Goal: Task Accomplishment & Management: Manage account settings

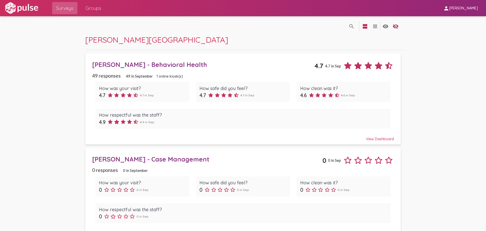
click at [148, 62] on div "[PERSON_NAME] - Behavioral Health" at bounding box center [203, 65] width 222 height 8
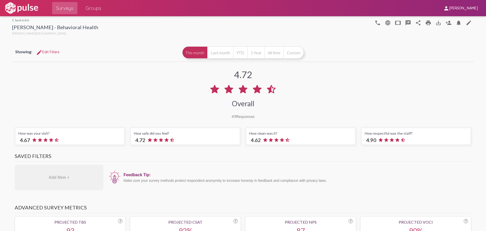
click at [91, 7] on span "Groups" at bounding box center [94, 8] width 16 height 9
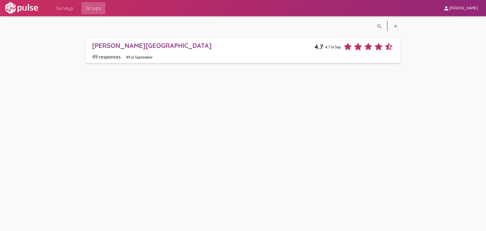
click at [61, 10] on span "Surveys" at bounding box center [64, 8] width 17 height 9
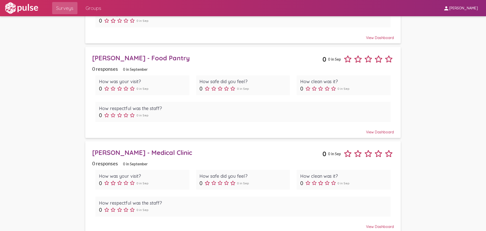
scroll to position [200, 0]
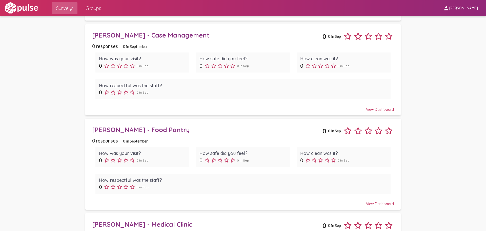
scroll to position [177, 0]
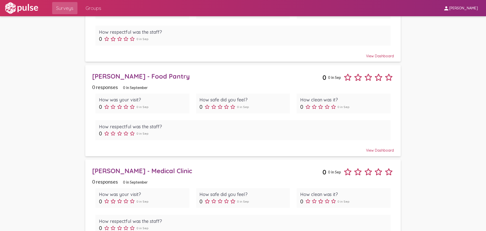
click at [133, 77] on div "[PERSON_NAME] - Food Pantry" at bounding box center [207, 76] width 230 height 8
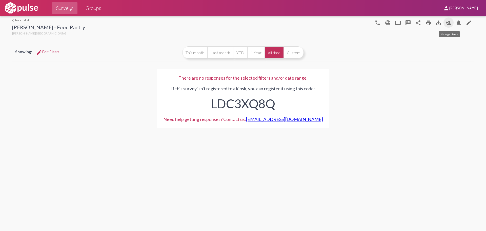
click at [451, 23] on mat-icon "person_add" at bounding box center [449, 23] width 6 height 6
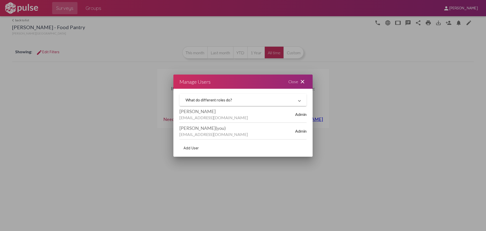
click at [264, 103] on mat-expansion-panel-header "What do different roles do?" at bounding box center [242, 100] width 127 height 12
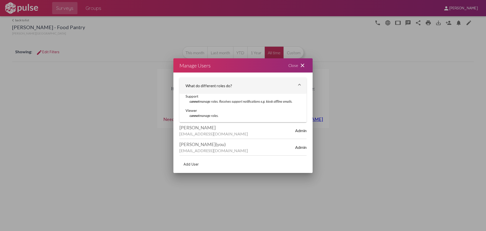
click at [214, 165] on div "Add User" at bounding box center [242, 163] width 127 height 17
click at [194, 163] on span "Add User" at bounding box center [191, 164] width 15 height 5
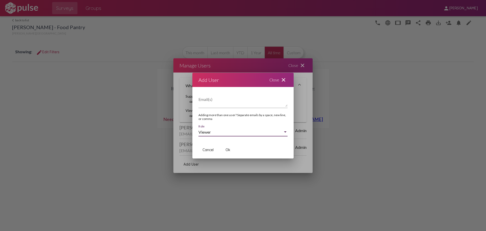
click at [233, 130] on div "Viewer" at bounding box center [240, 132] width 85 height 5
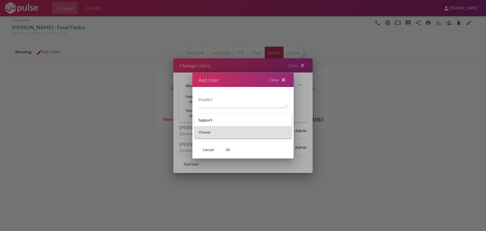
click at [263, 145] on div at bounding box center [243, 115] width 486 height 231
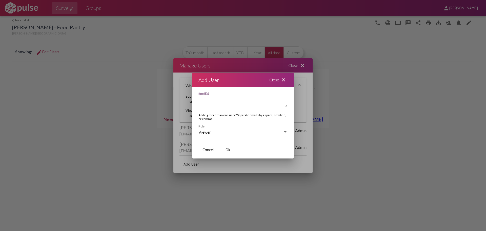
click at [223, 103] on textarea "Email(s)" at bounding box center [242, 101] width 89 height 10
type textarea "[EMAIL_ADDRESS][DOMAIN_NAME]"
click at [236, 130] on div "Viewer" at bounding box center [240, 132] width 85 height 5
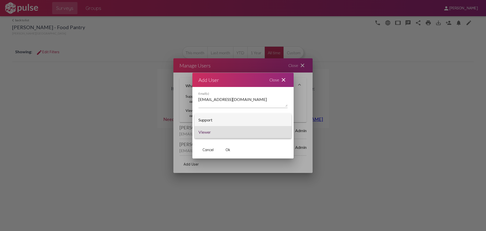
click at [236, 117] on span "Support" at bounding box center [242, 120] width 89 height 12
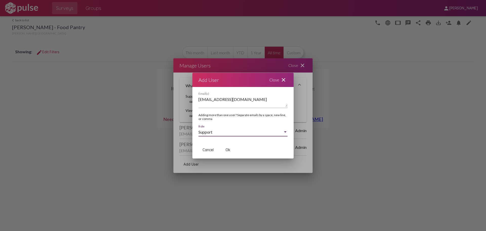
click at [233, 151] on button "Ok" at bounding box center [228, 149] width 16 height 9
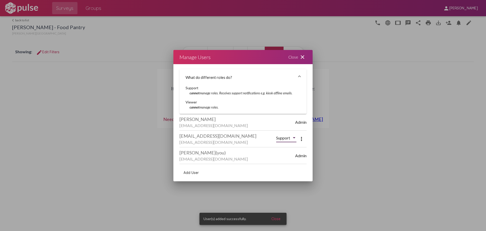
click at [293, 138] on div at bounding box center [294, 137] width 3 height 1
click at [293, 138] on span "Support" at bounding box center [287, 138] width 22 height 12
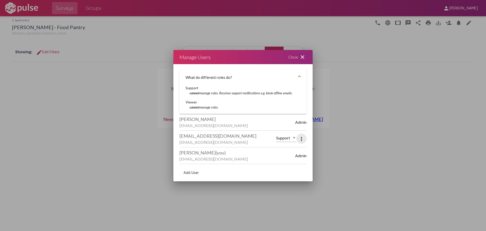
click at [301, 137] on mat-icon "more_vert" at bounding box center [301, 139] width 6 height 6
click at [279, 138] on div at bounding box center [243, 115] width 486 height 231
click at [294, 56] on div "Close close" at bounding box center [297, 57] width 30 height 14
